Goal: Information Seeking & Learning: Learn about a topic

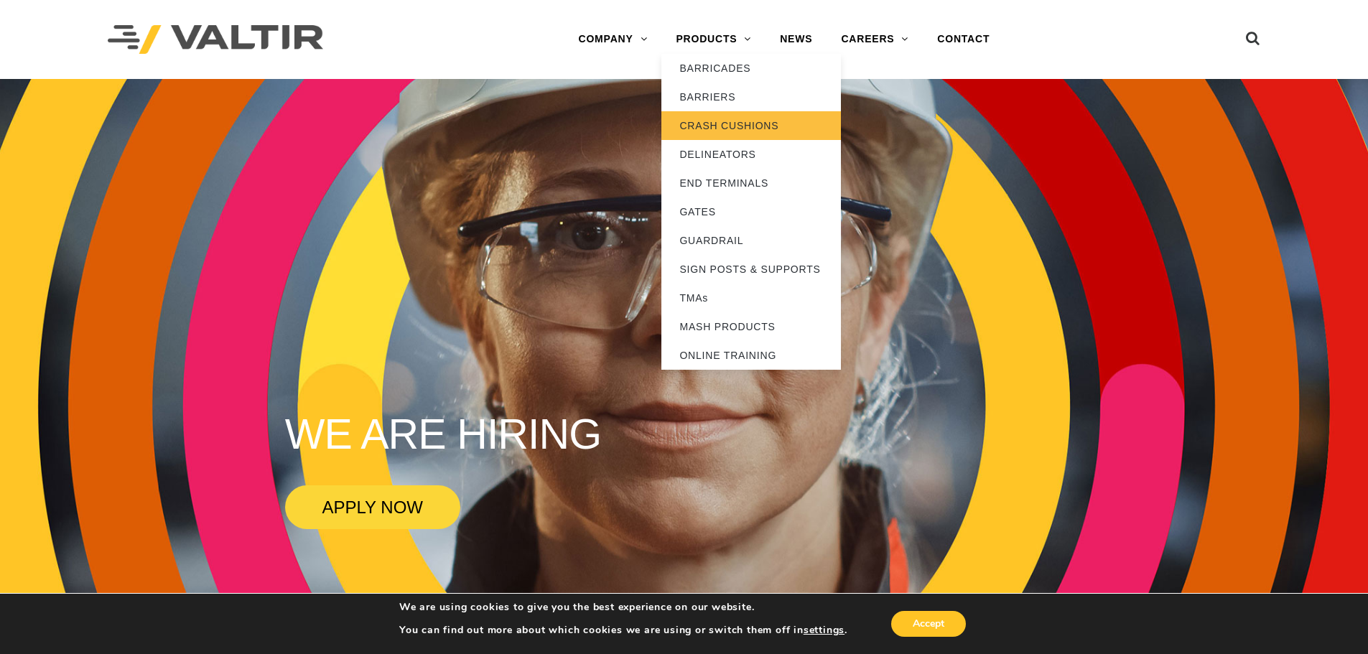
click at [793, 130] on link "CRASH CUSHIONS" at bounding box center [751, 125] width 180 height 29
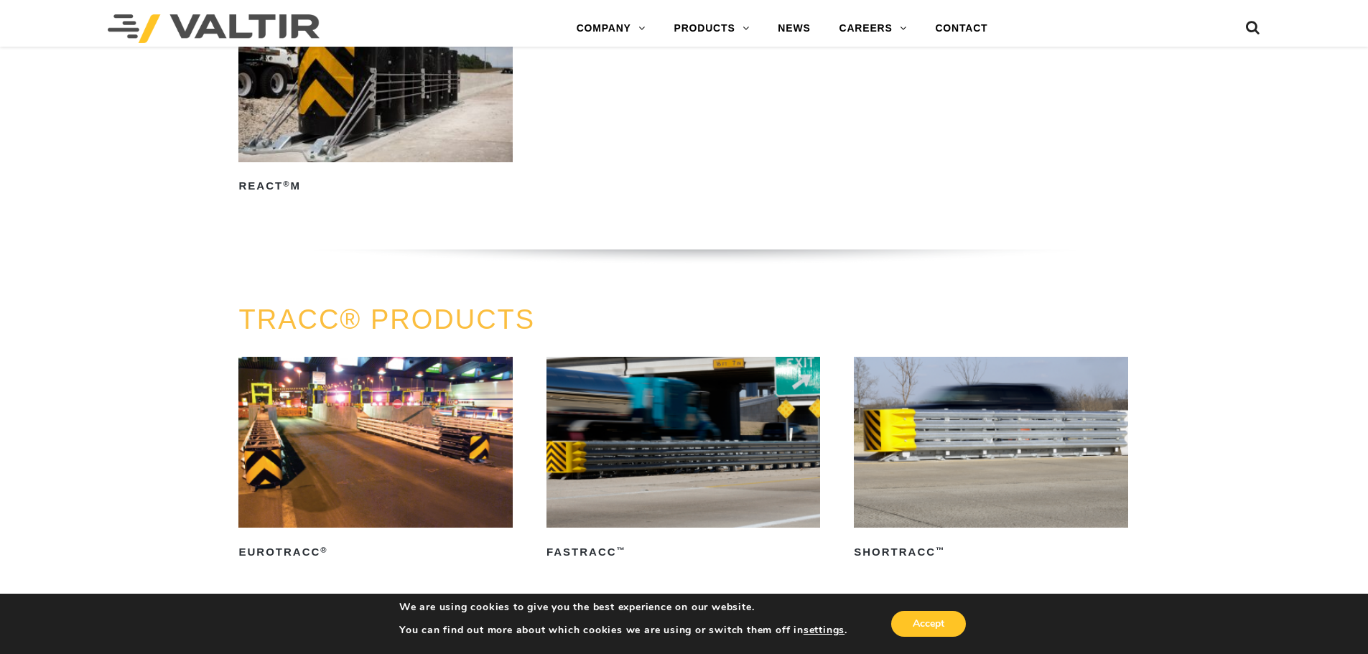
scroll to position [1700, 0]
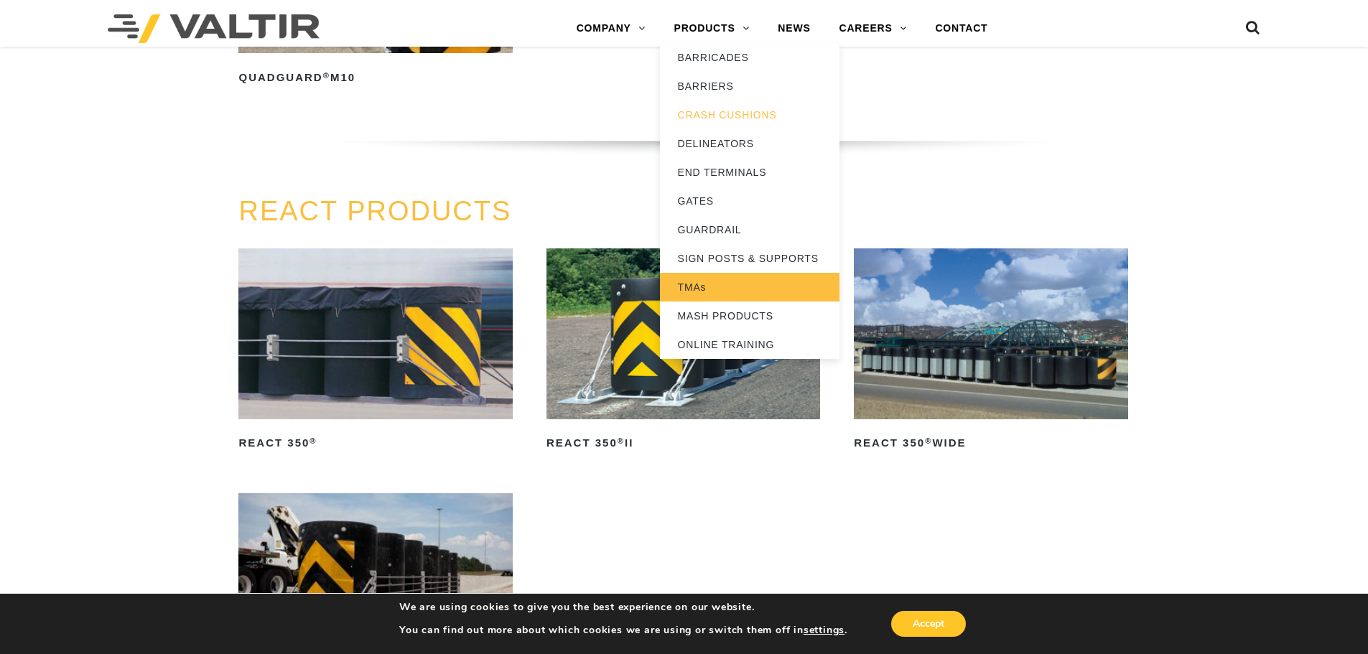
click at [707, 284] on link "TMAs" at bounding box center [750, 287] width 180 height 29
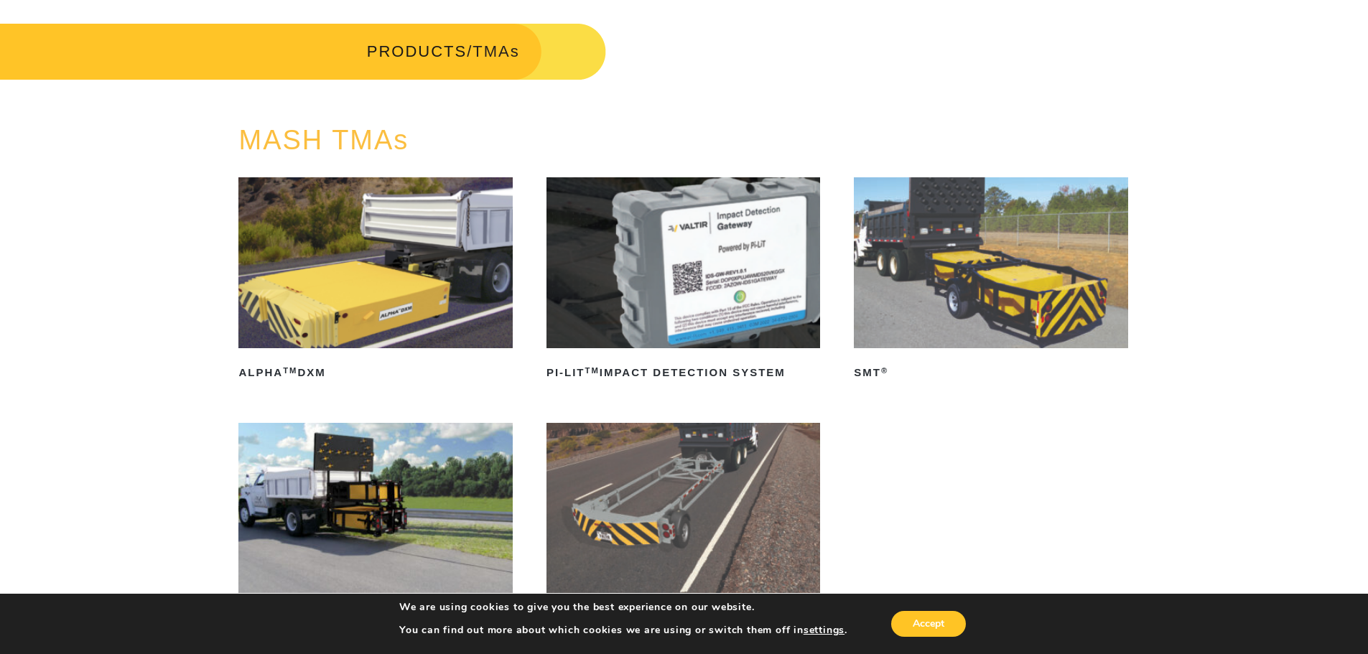
scroll to position [144, 0]
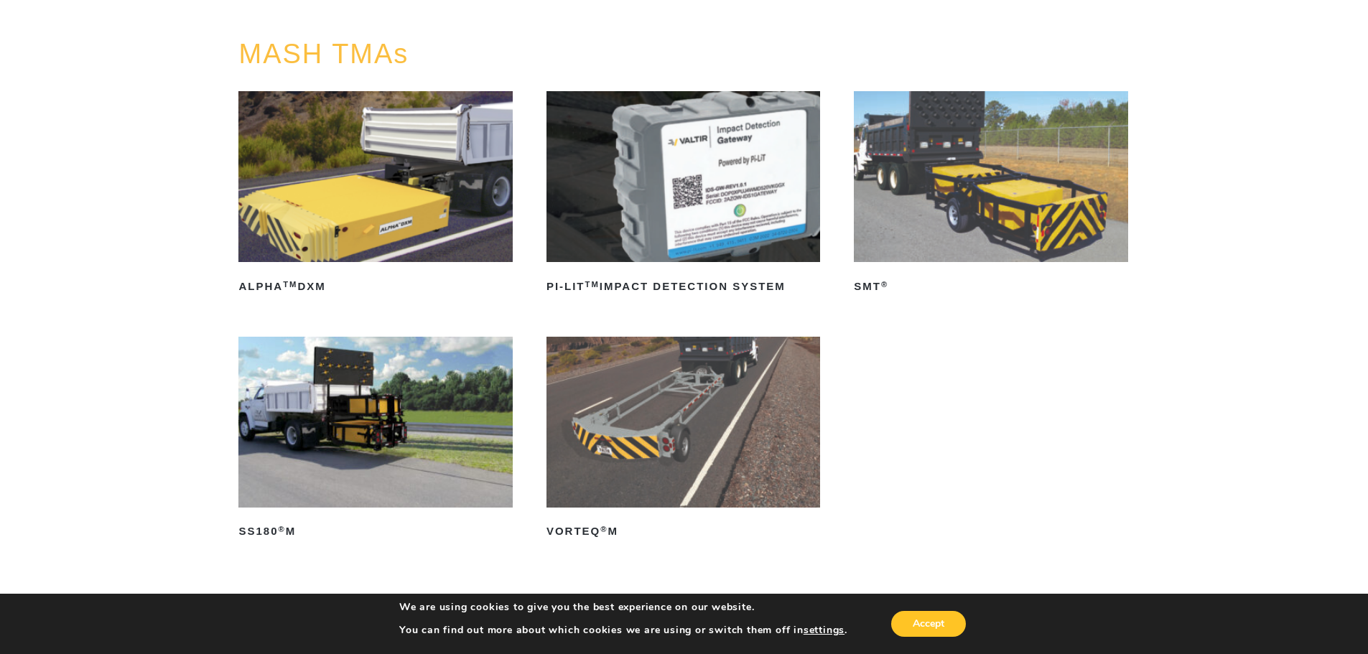
click at [618, 414] on img at bounding box center [683, 422] width 274 height 171
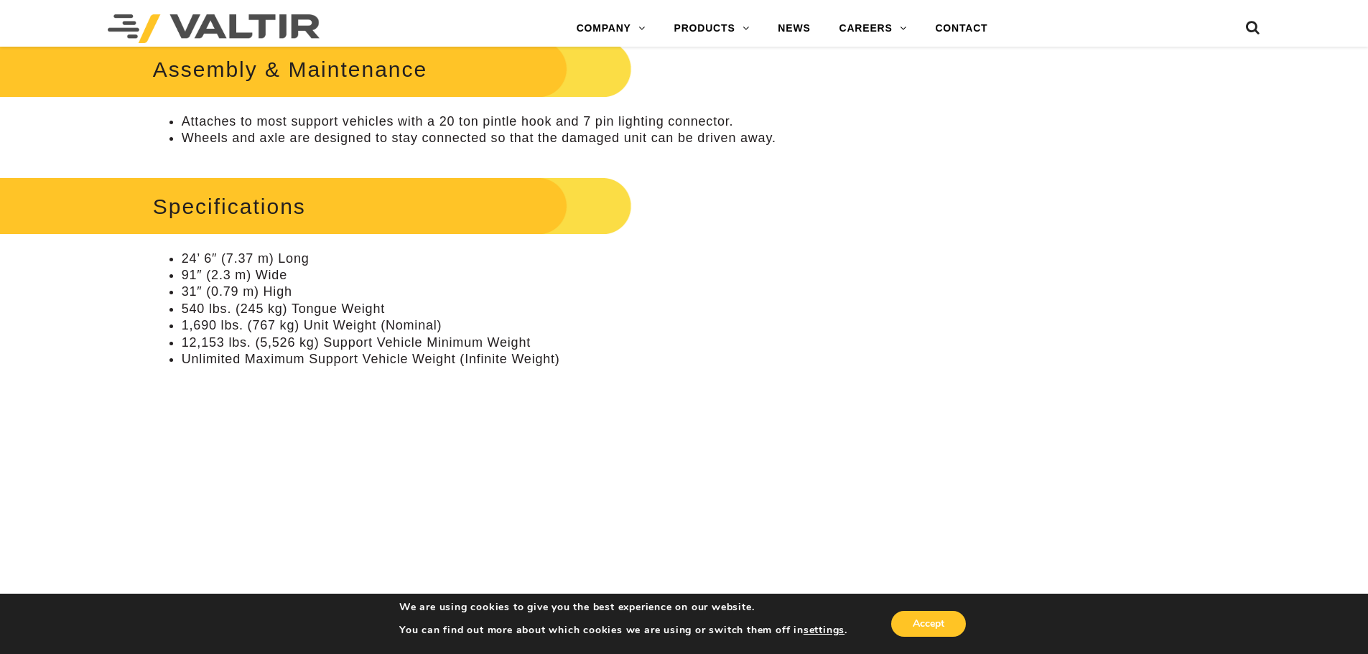
scroll to position [1005, 0]
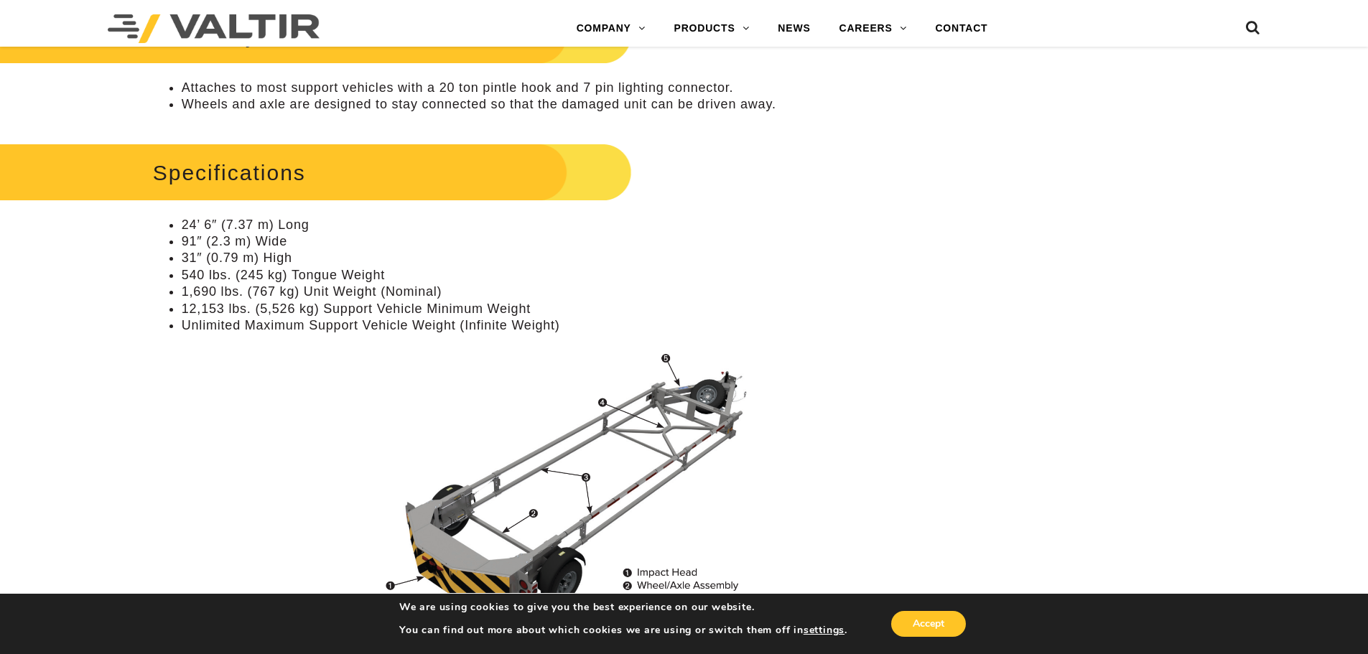
drag, startPoint x: 838, startPoint y: 168, endPoint x: 844, endPoint y: 199, distance: 31.4
click at [854, 176] on div "Specifications 24’ 6″ (7.37 m) Long 91″ (2.3 m) Wide 31″ (0.79 m) High 540 lbs.…" at bounding box center [513, 410] width 720 height 543
